Goal: Check status: Check status

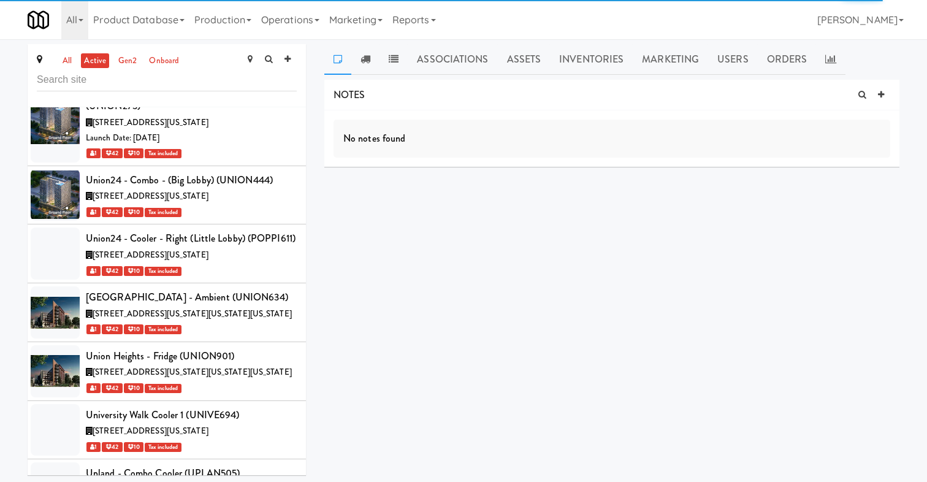
scroll to position [50128, 0]
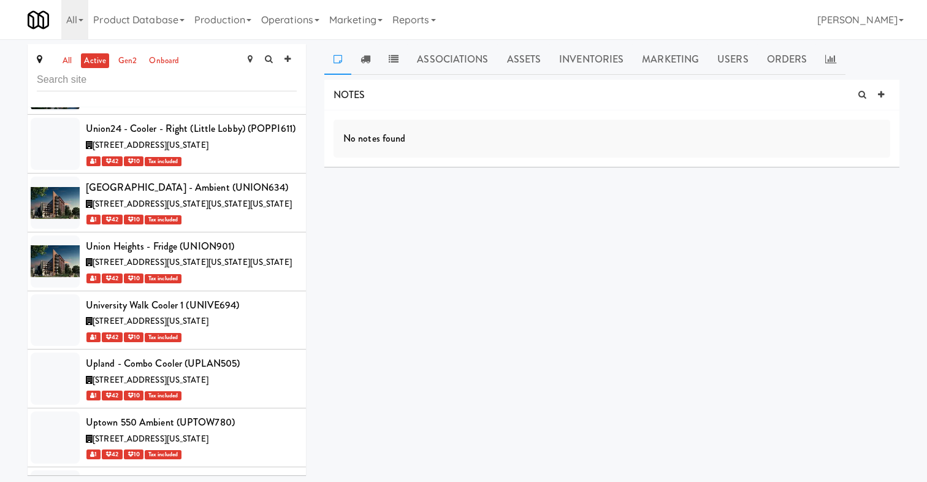
copy div "VISTA008"
click at [283, 25] on link "Operations" at bounding box center [290, 19] width 68 height 39
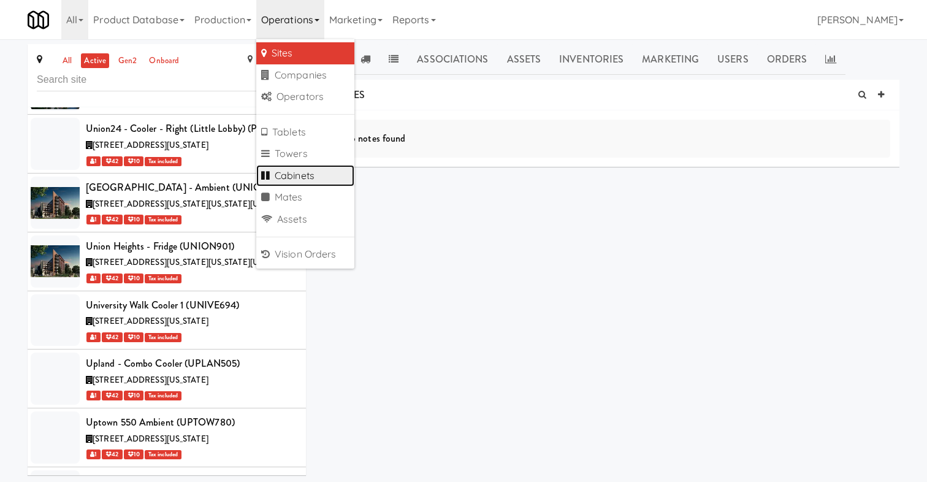
click at [294, 167] on link "Cabinets" at bounding box center [305, 176] width 98 height 22
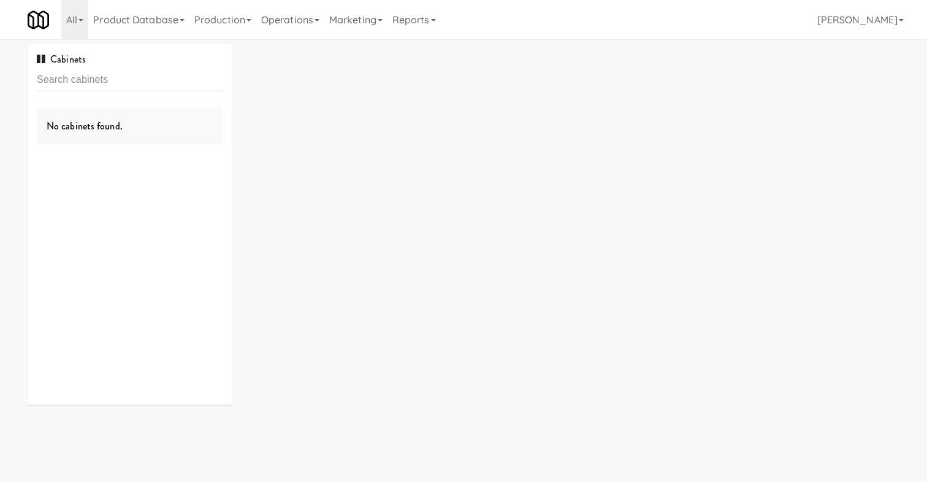
type input "VISTA008"
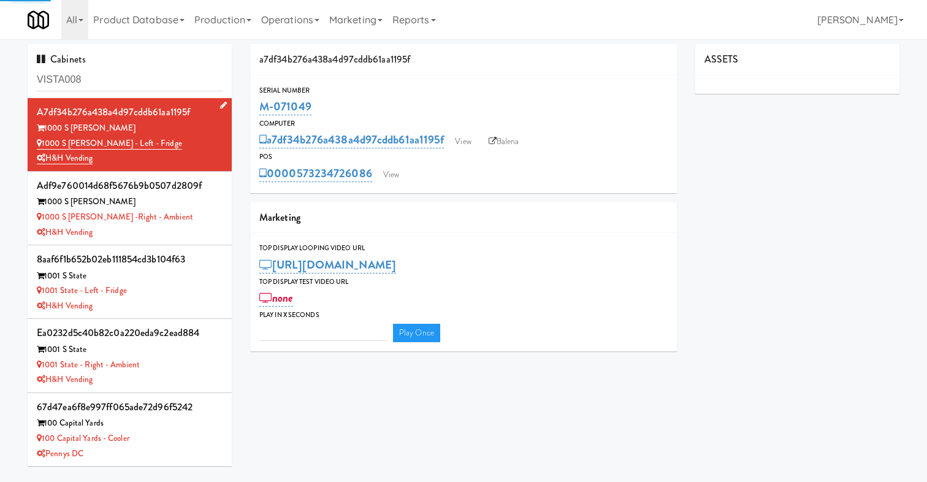
type input "3"
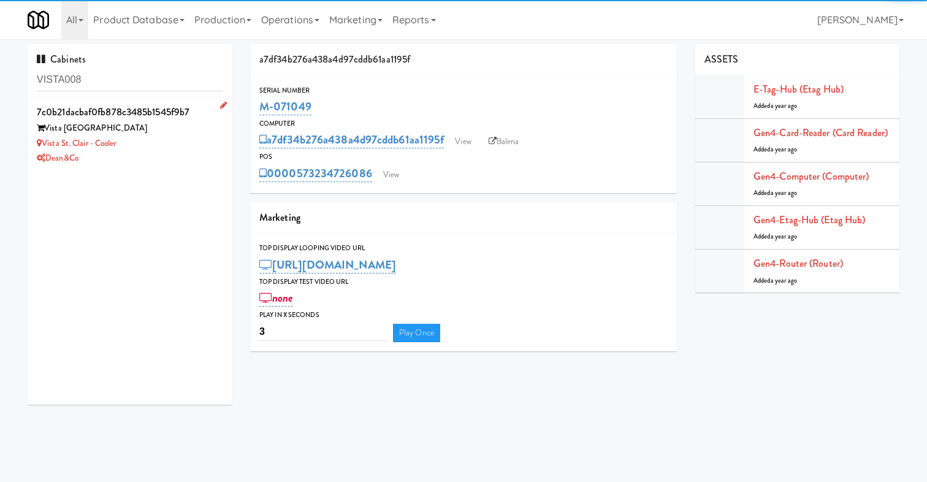
type input "VISTA008"
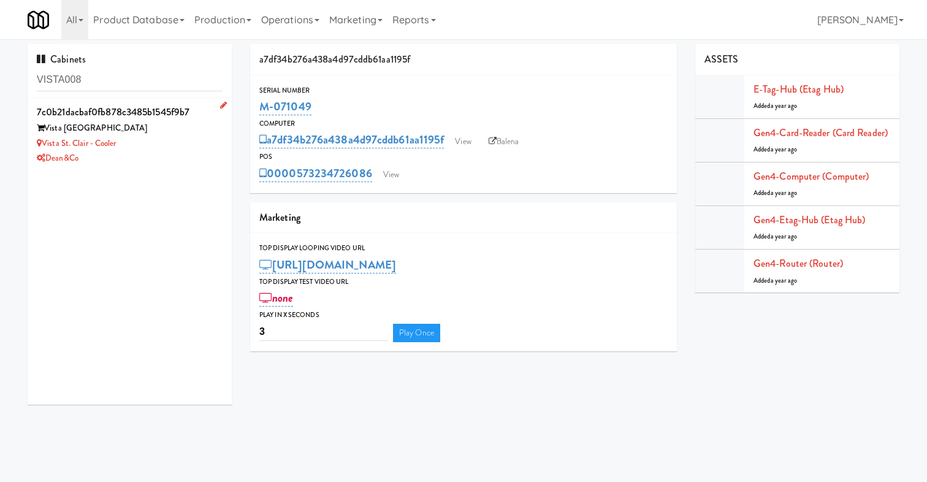
click at [179, 131] on div "Vista [GEOGRAPHIC_DATA]" at bounding box center [130, 128] width 186 height 15
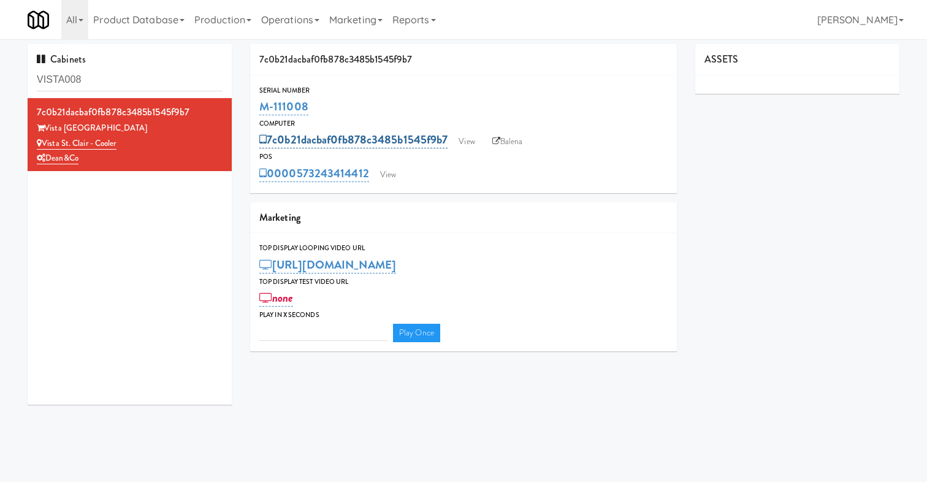
type input "3"
click at [468, 136] on link "View" at bounding box center [466, 141] width 28 height 18
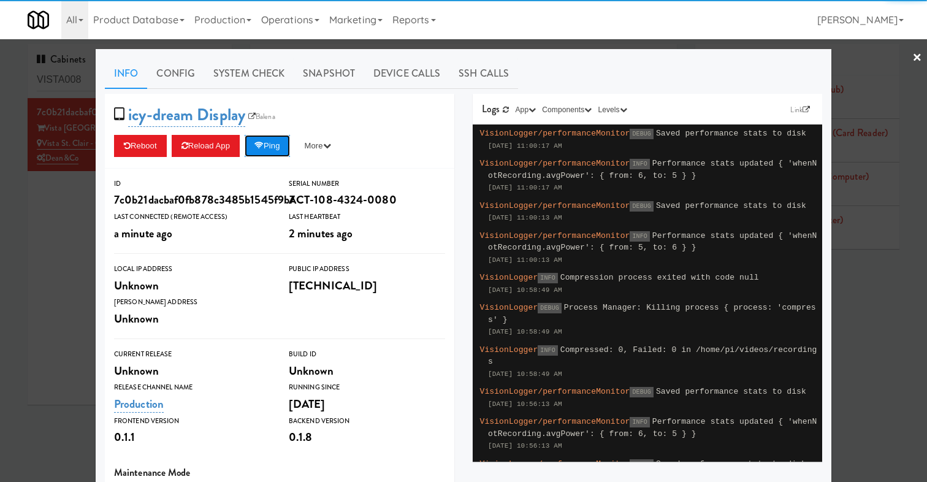
click at [280, 143] on button "Ping" at bounding box center [267, 146] width 45 height 22
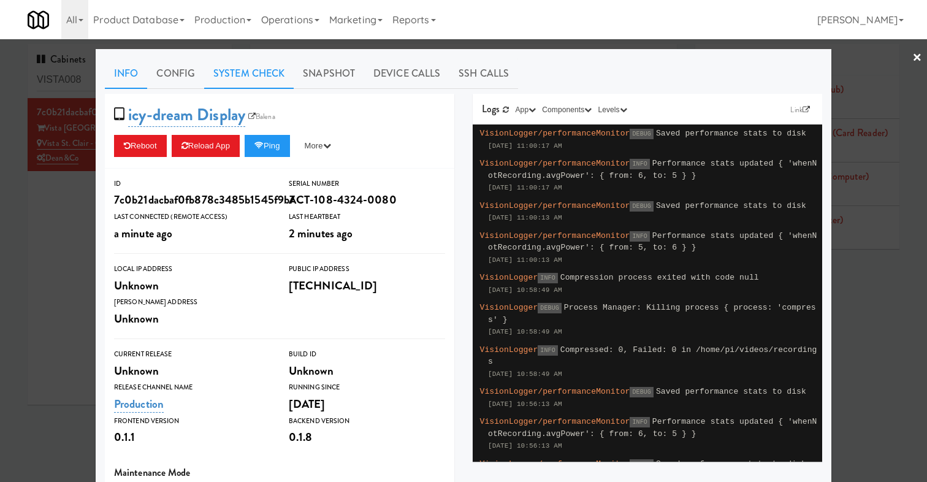
click at [257, 80] on link "System Check" at bounding box center [248, 73] width 89 height 31
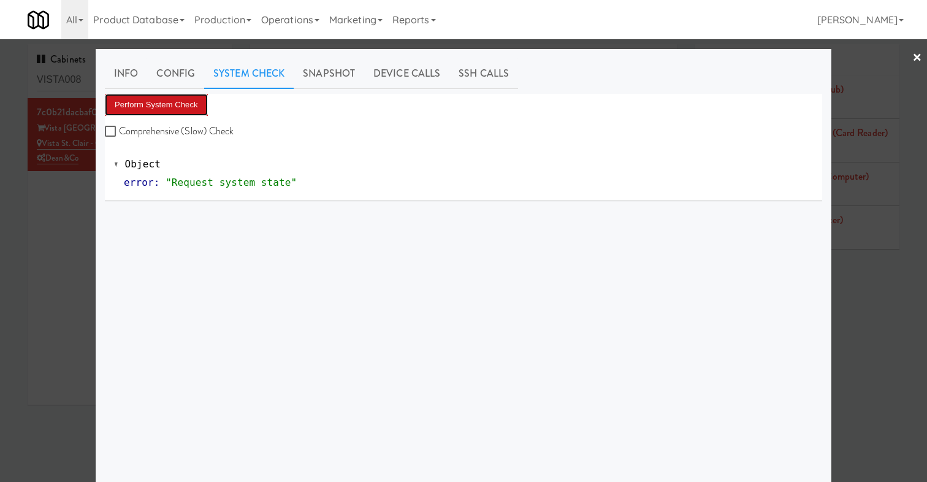
click at [189, 101] on button "Perform System Check" at bounding box center [156, 105] width 103 height 22
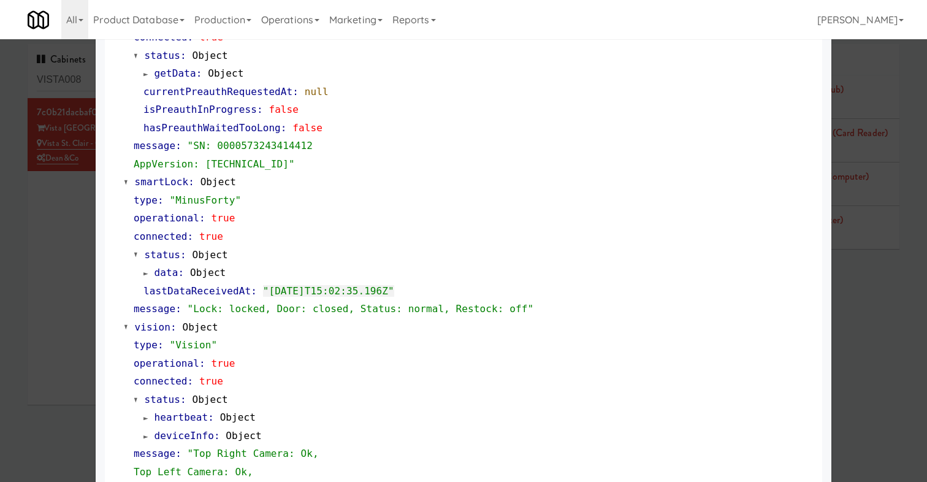
scroll to position [202, 0]
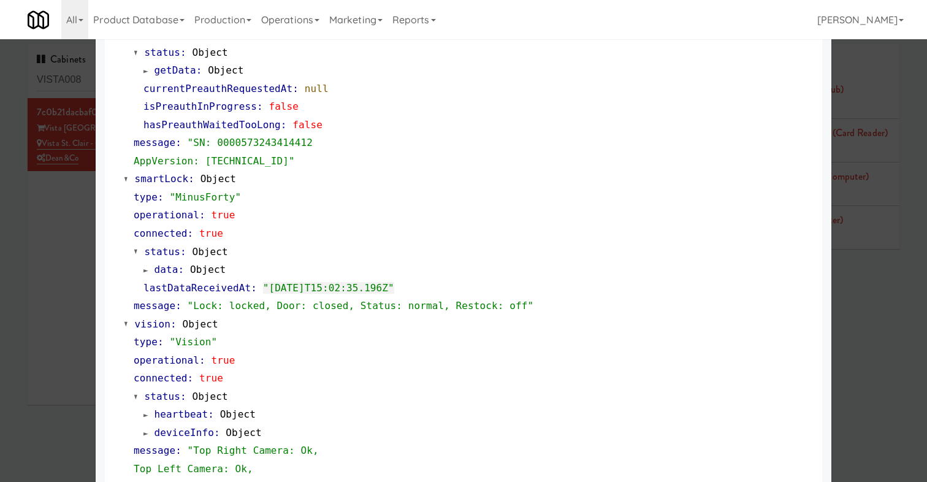
click at [152, 414] on link "heartbeat : Object" at bounding box center [199, 414] width 112 height 12
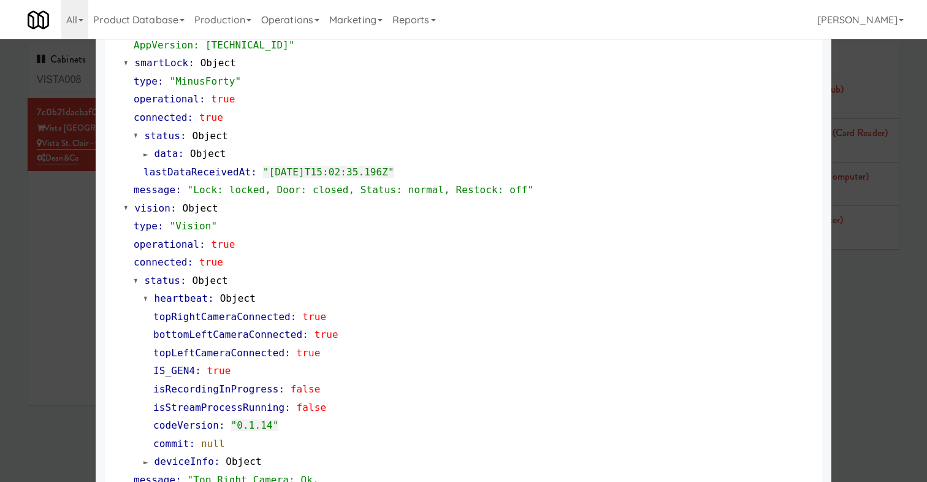
scroll to position [320, 0]
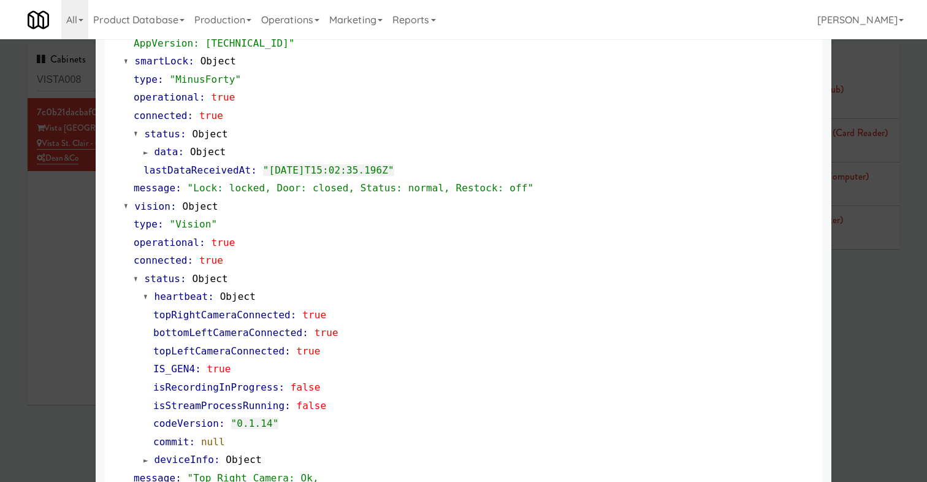
click at [150, 301] on link "heartbeat : Object" at bounding box center [199, 296] width 112 height 12
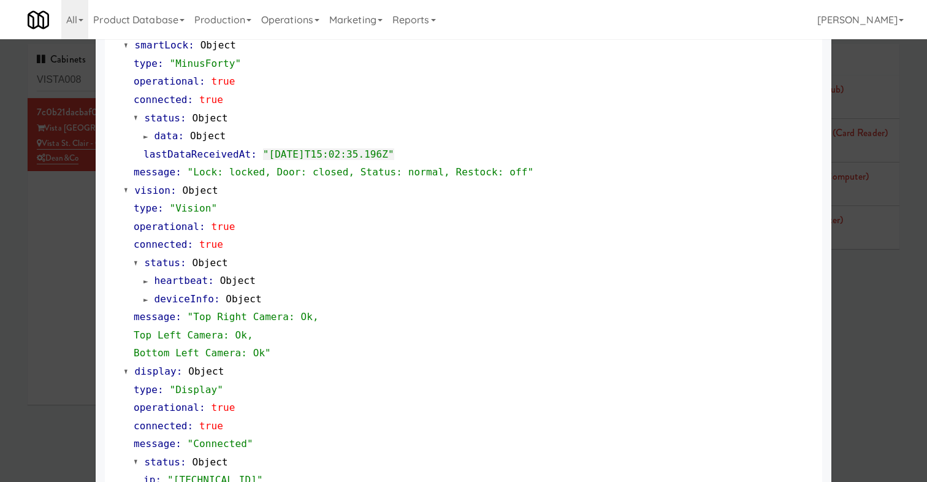
click at [148, 303] on link "deviceInfo : Object" at bounding box center [202, 299] width 118 height 12
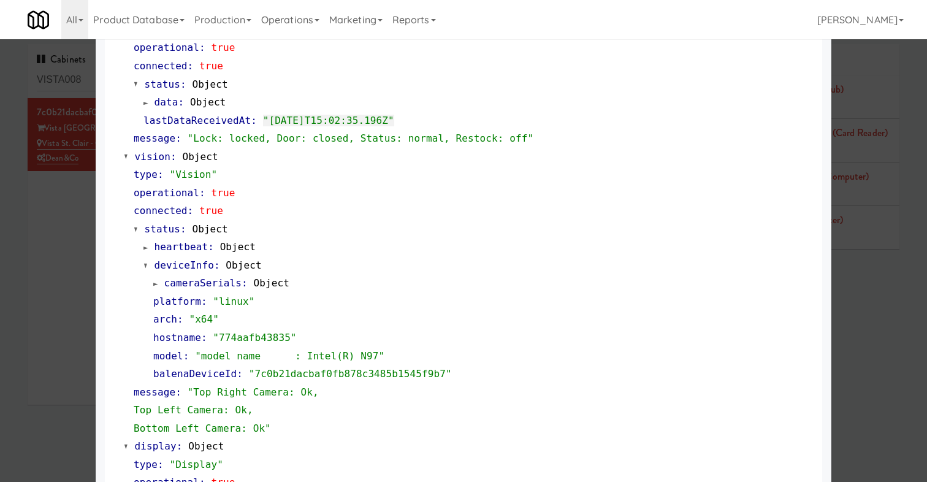
scroll to position [372, 0]
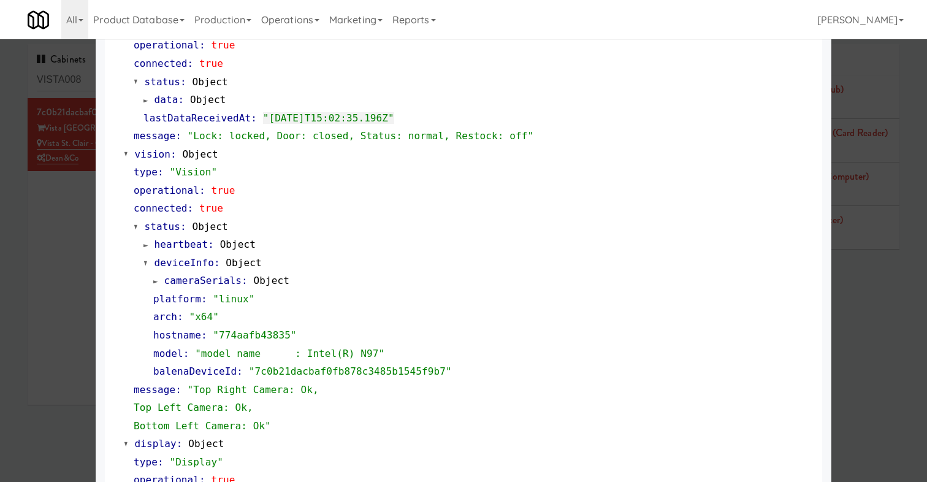
click at [157, 286] on link "cameraSerials : Object" at bounding box center [221, 281] width 136 height 12
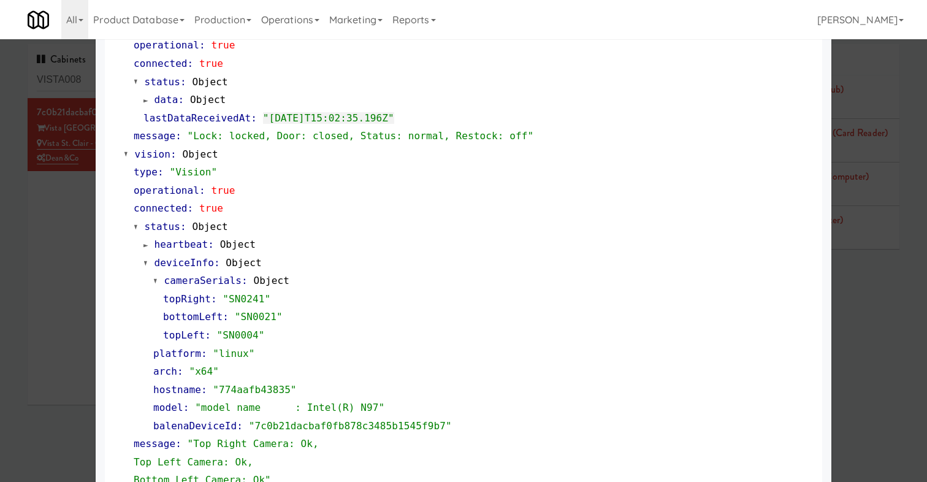
click at [158, 284] on link "cameraSerials : Object" at bounding box center [221, 281] width 136 height 12
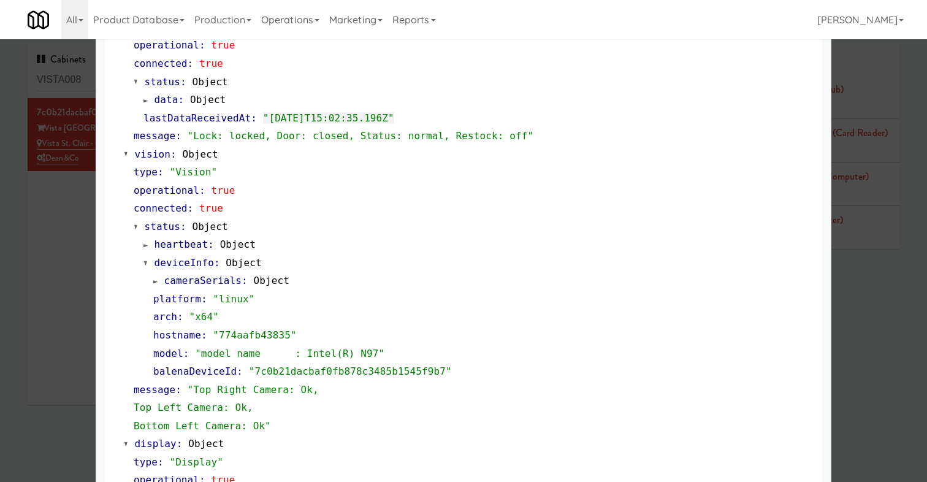
click at [154, 243] on span "heartbeat" at bounding box center [181, 244] width 54 height 12
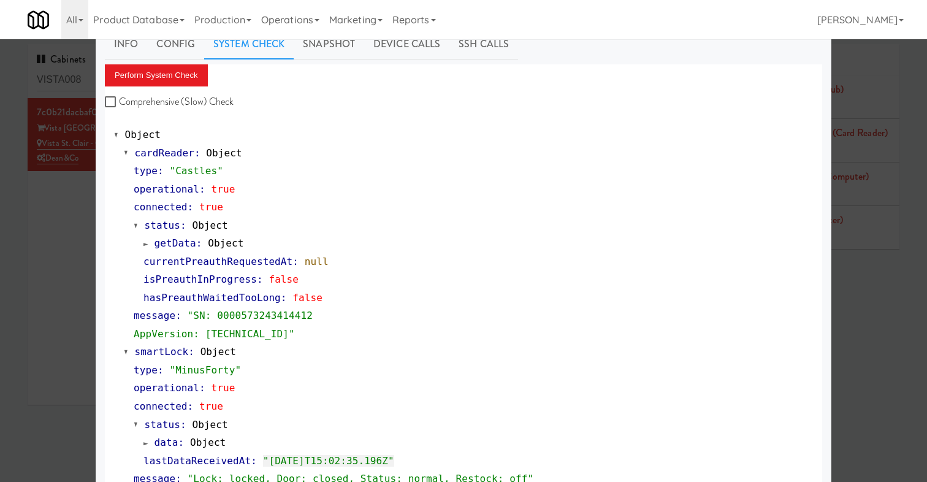
scroll to position [0, 0]
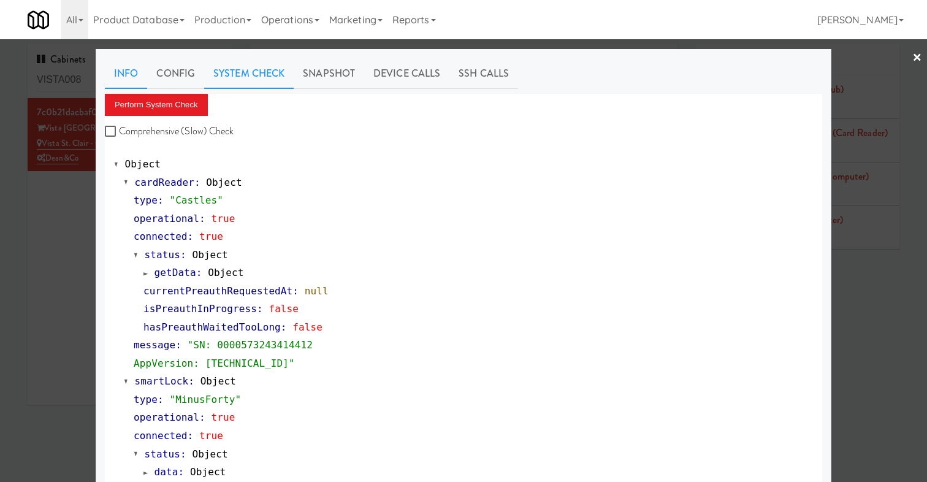
click at [139, 84] on link "Info" at bounding box center [126, 73] width 42 height 31
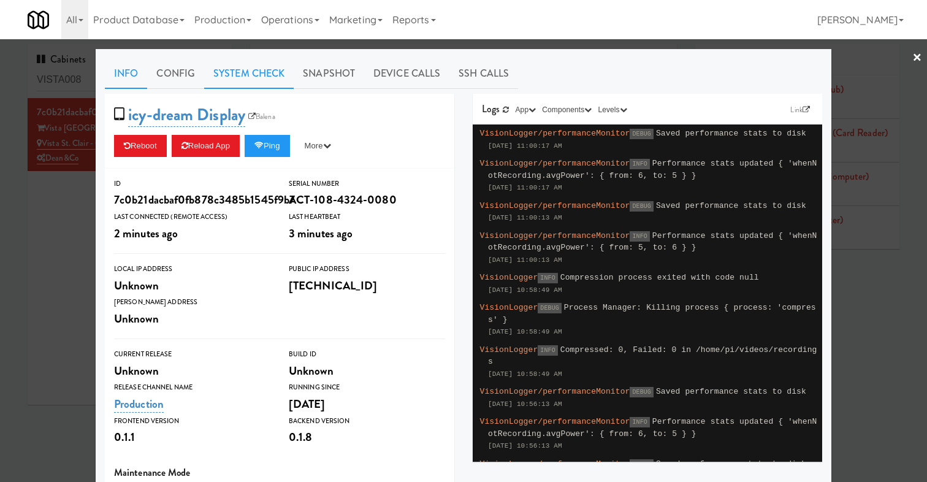
click at [254, 66] on link "System Check" at bounding box center [248, 73] width 89 height 31
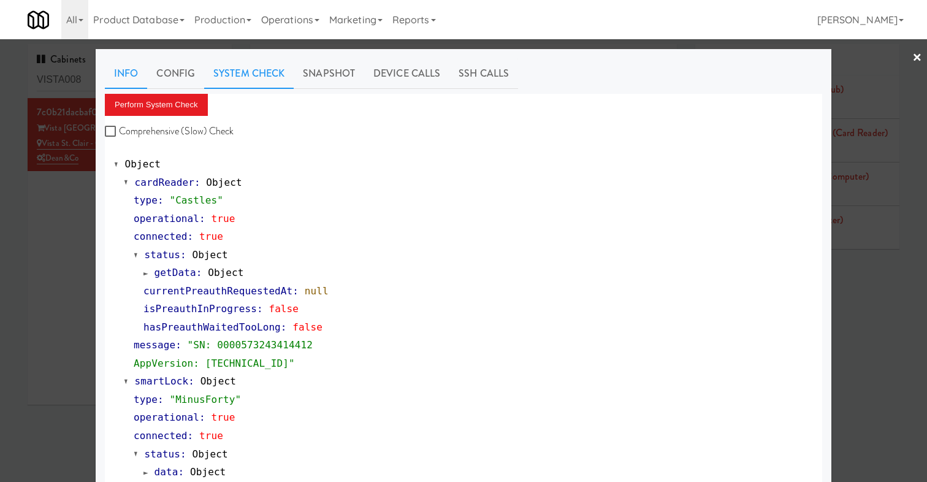
click at [129, 72] on link "Info" at bounding box center [126, 73] width 42 height 31
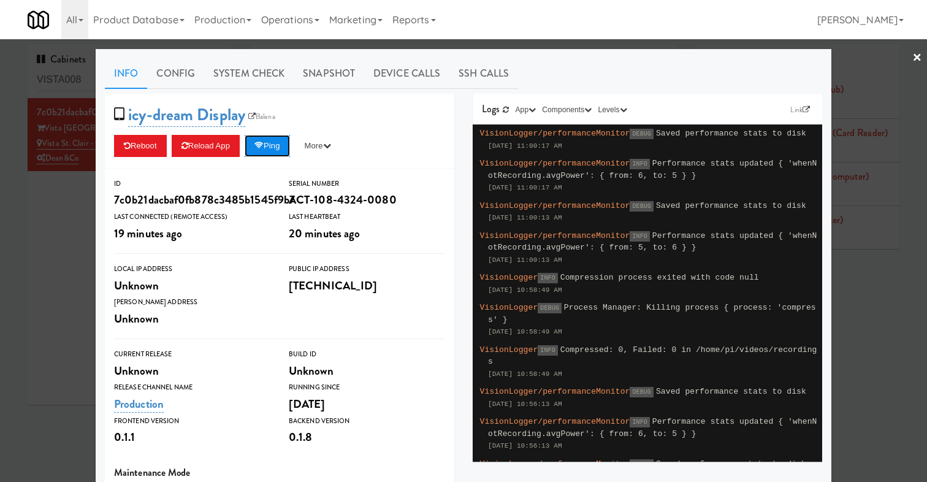
click at [283, 135] on button "Ping" at bounding box center [267, 146] width 45 height 22
